Goal: Transaction & Acquisition: Download file/media

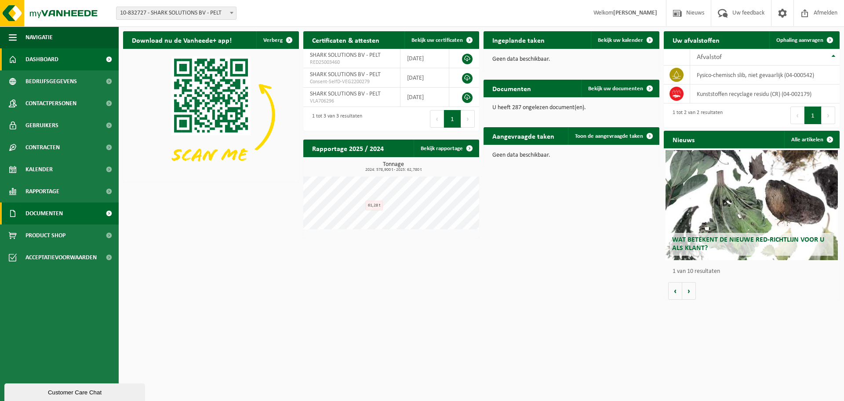
click at [47, 212] on span "Documenten" at bounding box center [44, 213] width 37 height 22
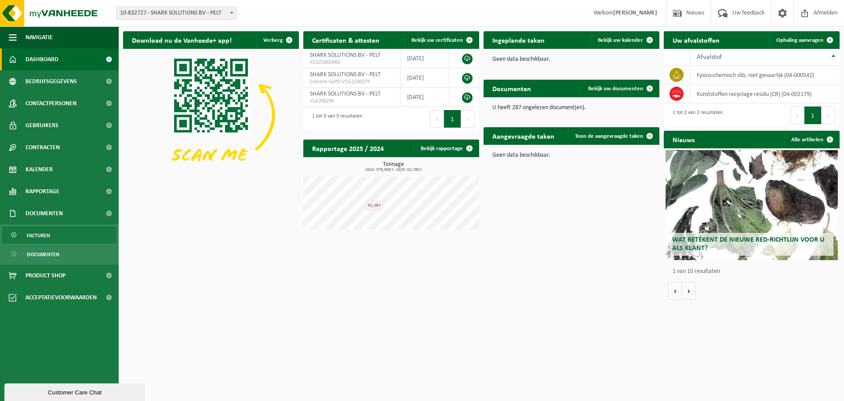
click at [44, 240] on span "Facturen" at bounding box center [38, 235] width 23 height 17
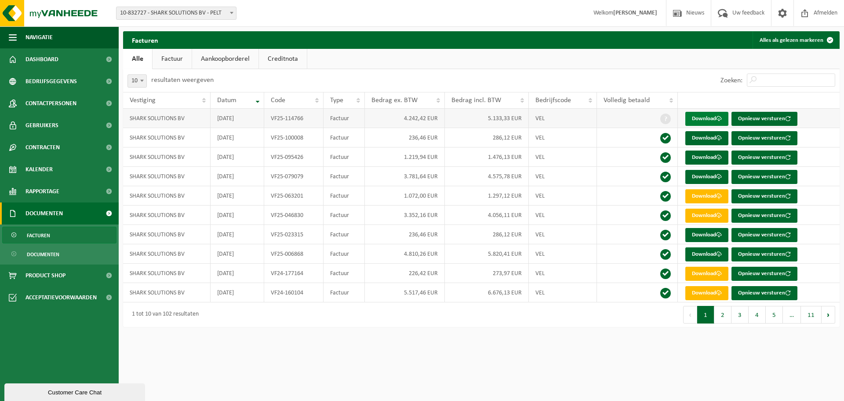
click at [706, 120] on link "Download" at bounding box center [706, 119] width 43 height 14
click at [703, 137] on link "Download" at bounding box center [706, 138] width 43 height 14
click at [711, 156] on link "Download" at bounding box center [706, 157] width 43 height 14
click at [699, 173] on link "Download" at bounding box center [706, 177] width 43 height 14
